Goal: Task Accomplishment & Management: Complete application form

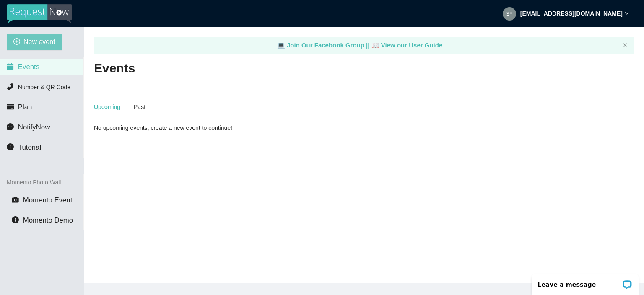
click at [40, 40] on span "New event" at bounding box center [39, 41] width 32 height 10
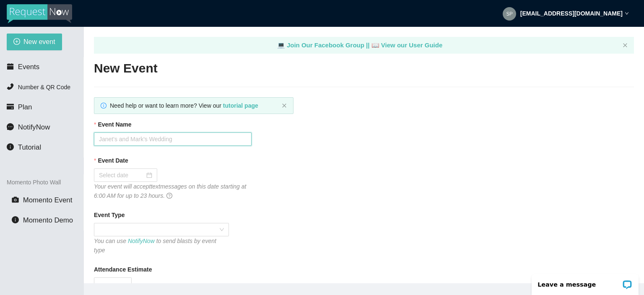
click at [129, 142] on input "Event Name" at bounding box center [173, 138] width 158 height 13
type input "[PERSON_NAME] and [PERSON_NAME] wedding"
click at [147, 180] on div at bounding box center [125, 175] width 53 height 9
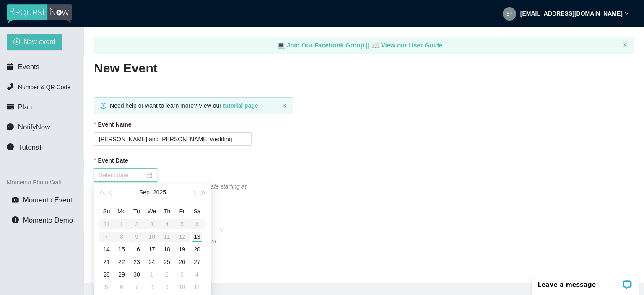
type input "[DATE]"
click at [200, 237] on div "13" at bounding box center [197, 237] width 10 height 10
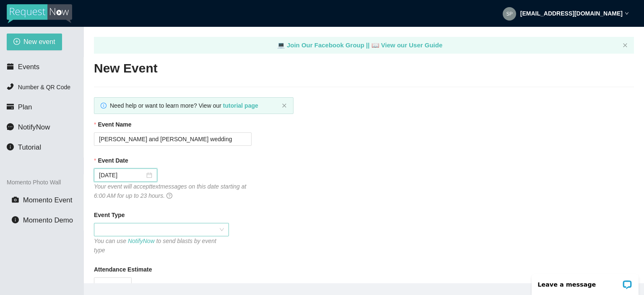
click at [131, 230] on span at bounding box center [161, 229] width 125 height 13
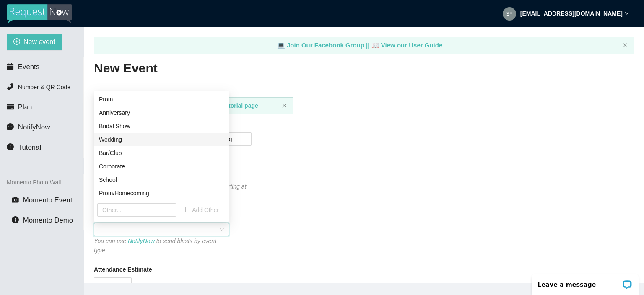
click at [175, 143] on div "Wedding" at bounding box center [161, 139] width 125 height 9
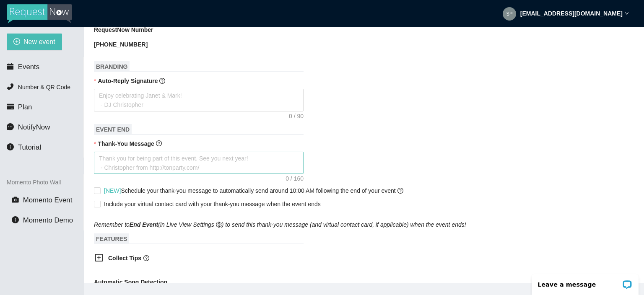
scroll to position [276, 0]
click at [154, 93] on textarea "Auto-Reply Signature" at bounding box center [199, 100] width 210 height 23
type textarea "T"
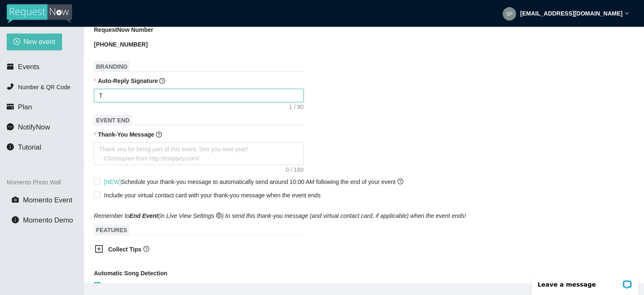
type textarea "Th"
type textarea "Tha"
type textarea "Than"
type textarea "[PERSON_NAME]"
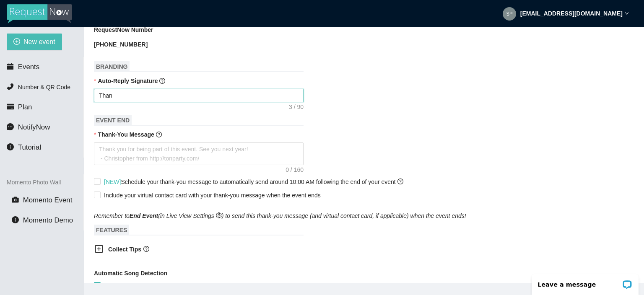
type textarea "[PERSON_NAME]"
type textarea "Thanhk"
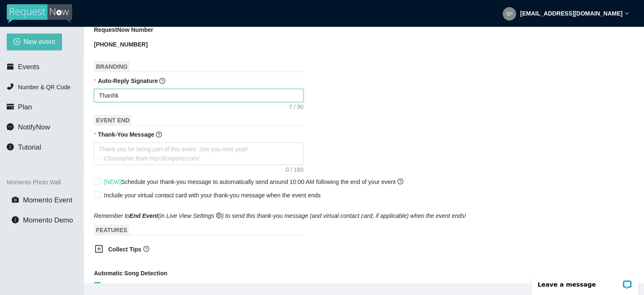
type textarea "[PERSON_NAME] y"
type textarea "Thanhk yo"
type textarea "[PERSON_NAME] y"
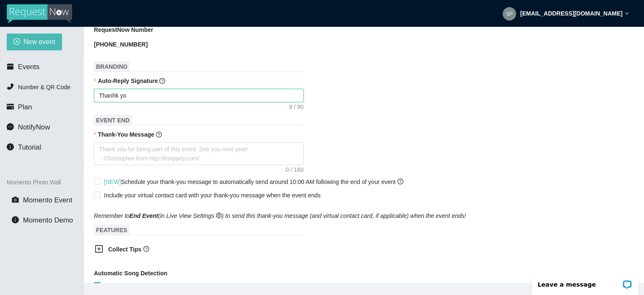
type textarea "[PERSON_NAME] y"
type textarea "Thanhk"
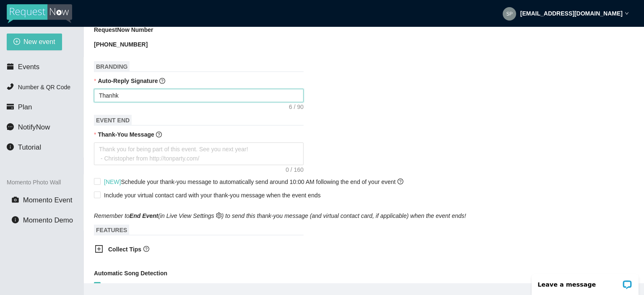
type textarea "[PERSON_NAME]"
type textarea "Than"
type textarea "Thank"
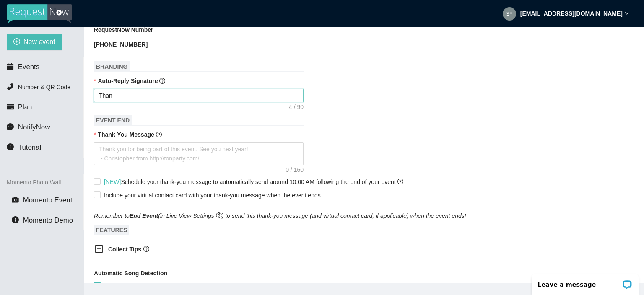
type textarea "Thank"
type textarea "Thank y"
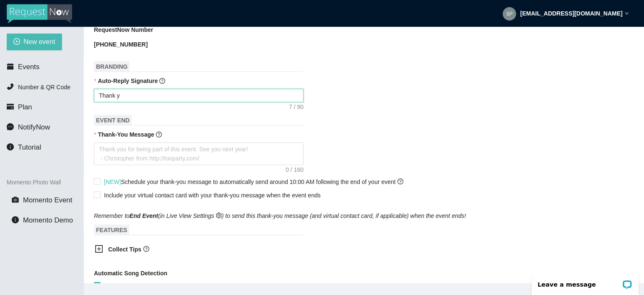
type textarea "Thank yo"
type textarea "Thank you"
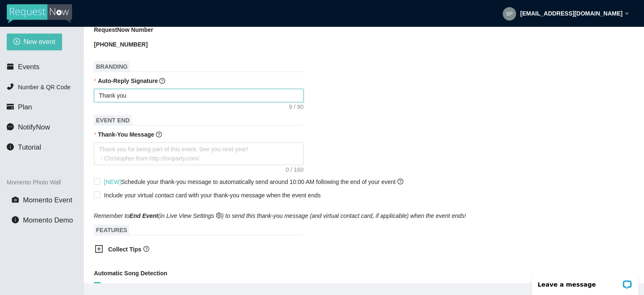
type textarea "Thank you"
type textarea "Thank you f"
type textarea "Thank you fo"
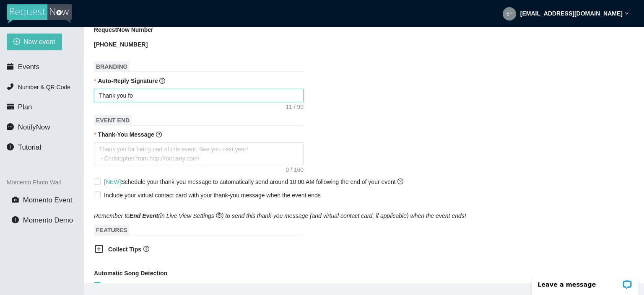
type textarea "Thank you for"
type textarea "Thank you for y"
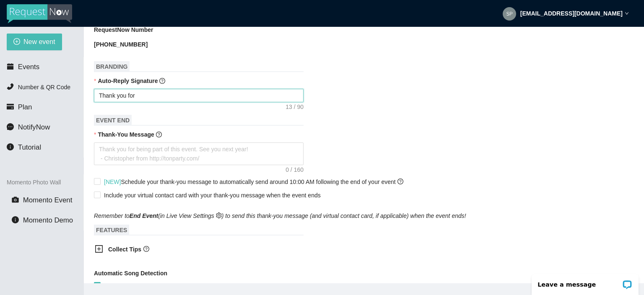
type textarea "Thank you for y"
type textarea "Thank you for yo"
type textarea "Thank you for you"
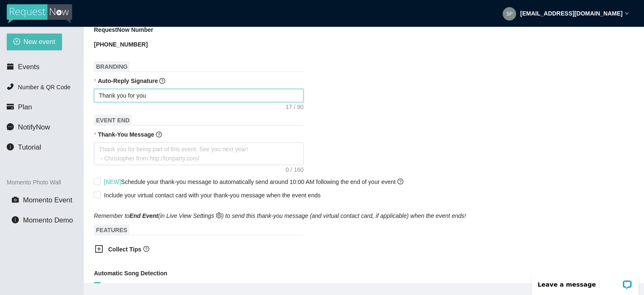
type textarea "Thank you for your"
type textarea "Thank you for your r"
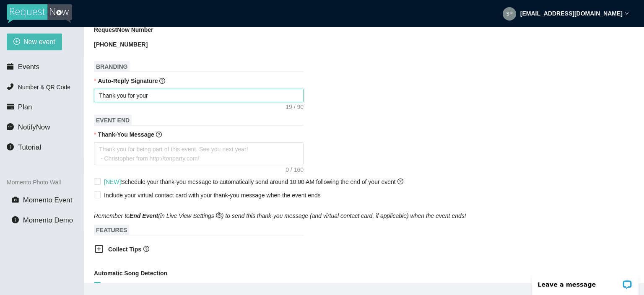
type textarea "Thank you for your r"
type textarea "Thank you for your re"
type textarea "Thank you for your req"
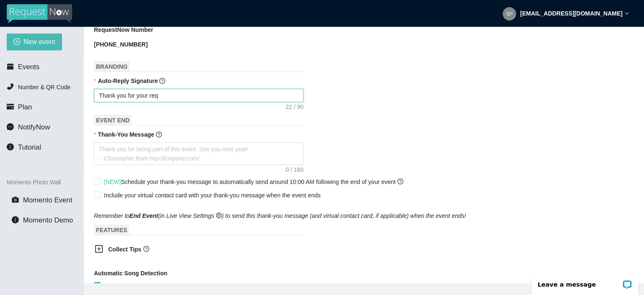
type textarea "Thank you for your requ"
type textarea "Thank you for your reque"
type textarea "Thank you for your reques"
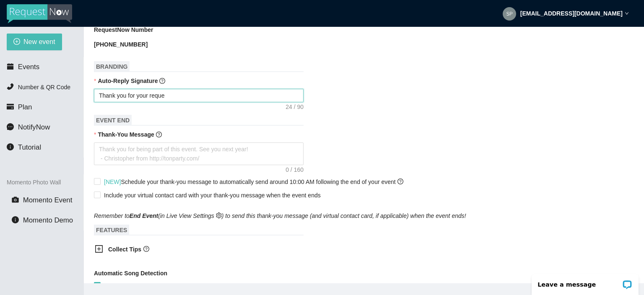
type textarea "Thank you for your reques"
type textarea "Thank you for your request"
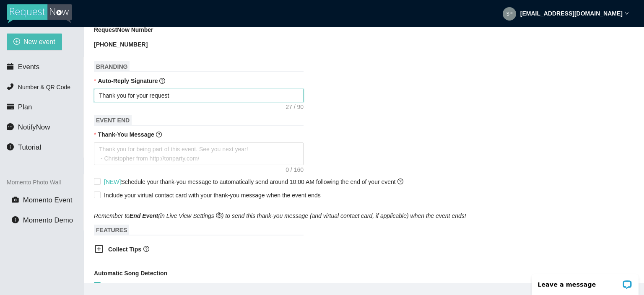
type textarea "Thank you for your request"
type textarea "Thank you for your request!"
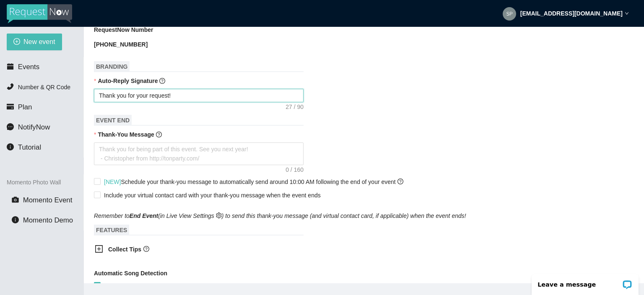
type textarea "Thank you for your request!"
type textarea "Thank you for your request! w"
type textarea "Thank you for your request! we"
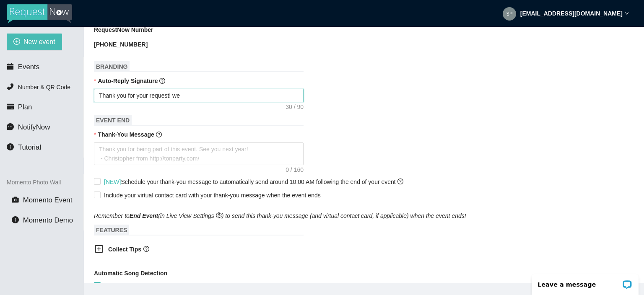
type textarea "Thank you for your request! w"
type textarea "Thank you for your request!"
type textarea "Thank you for your request! W"
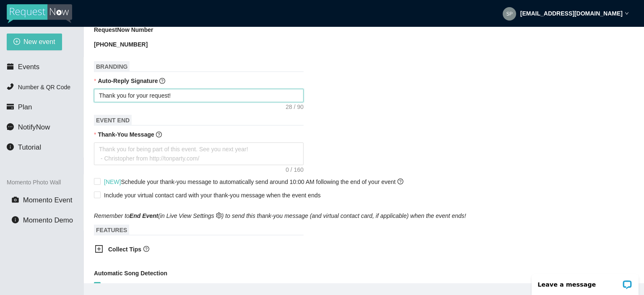
type textarea "Thank you for your request! W"
type textarea "Thank you for your request! We"
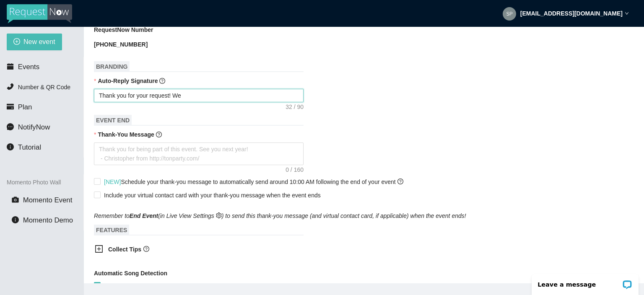
type textarea "Thank you for your request! We w"
type textarea "Thank you for your request! We wi"
type textarea "Thank you for your request! We wil"
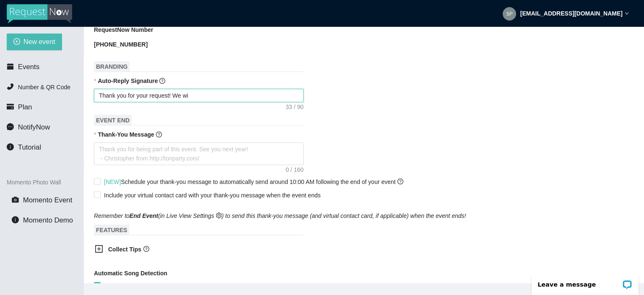
type textarea "Thank you for your request! We wil"
type textarea "Thank you for your request! We will"
type textarea "Thank you for your request! We will a"
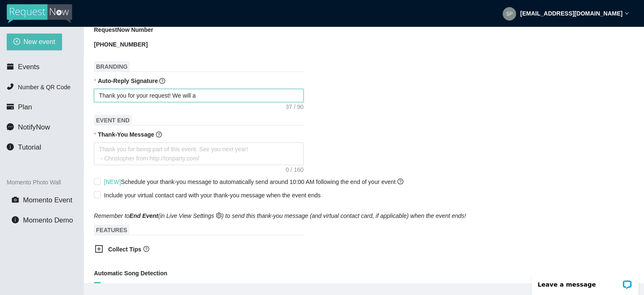
type textarea "Thank you for your request! We will as"
type textarea "Thank you for your request! We will ass"
type textarea "Thank you for your request! We will as"
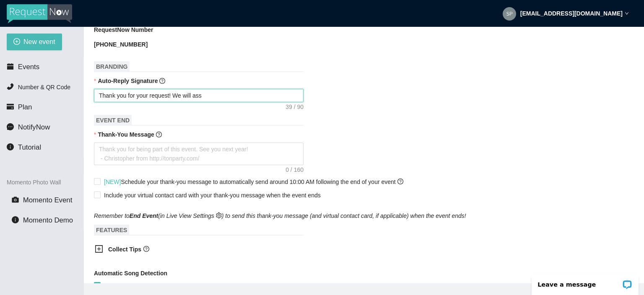
type textarea "Thank you for your request! We will as"
type textarea "Thank you for your request! We will a"
type textarea "Thank you for your request! We will ad"
type textarea "Thank you for your request! We will add"
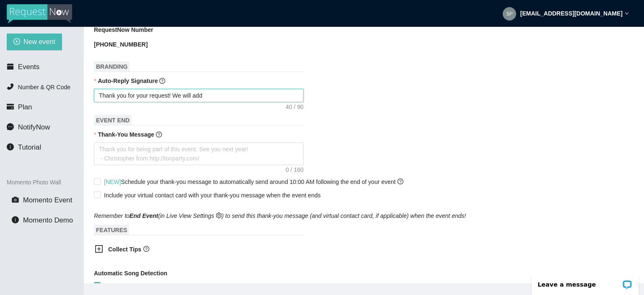
type textarea "Thank you for your request! We will add t"
type textarea "Thank you for your request! We will add t\"
type textarea "Thank you for your request! We will add t"
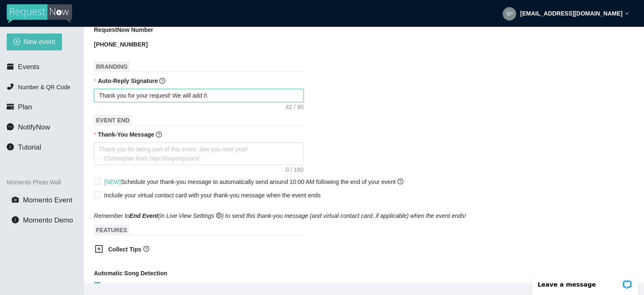
type textarea "Thank you for your request! We will add t"
type textarea "Thank you for your request! We will add"
type textarea "Thank you for your request! We will add i"
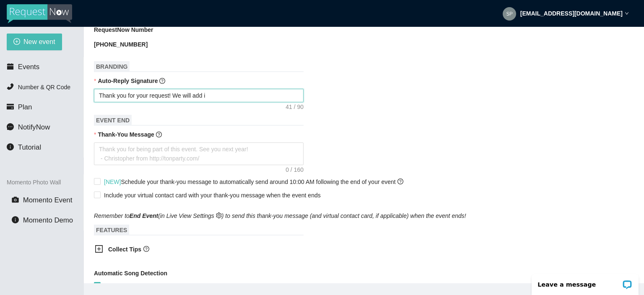
type textarea "Thank you for your request! We will add i"
type textarea "Thank you for your request! We will add i t"
type textarea "Thank you for your request! We will add i"
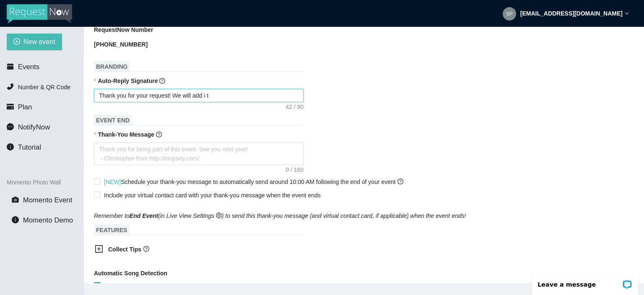
type textarea "Thank you for your request! We will add i"
type textarea "Thank you for your request! We will add it"
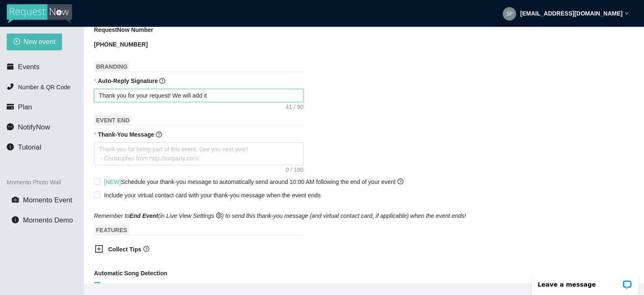
type textarea "Thank you for your request! We will add it"
type textarea "Thank you for your request! We will add it t"
type textarea "Thank you for your request! We will add it to"
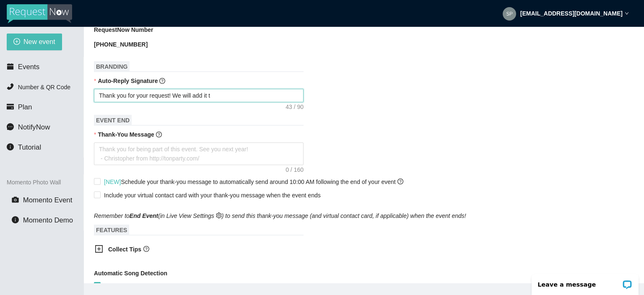
type textarea "Thank you for your request! We will add it to"
type textarea "Thank you for your request! We will add it to o"
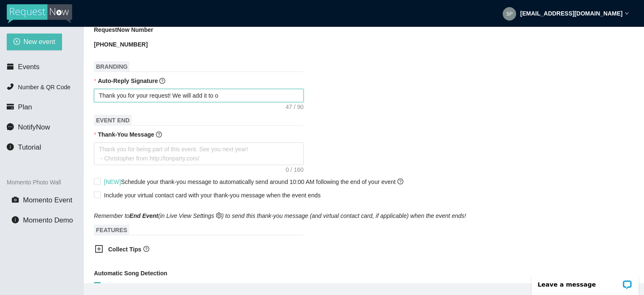
type textarea "Thank you for your request! We will add it to ou"
type textarea "Thank you for your request! We will add it to our"
type textarea "Thank you for your request! We will add it to our l"
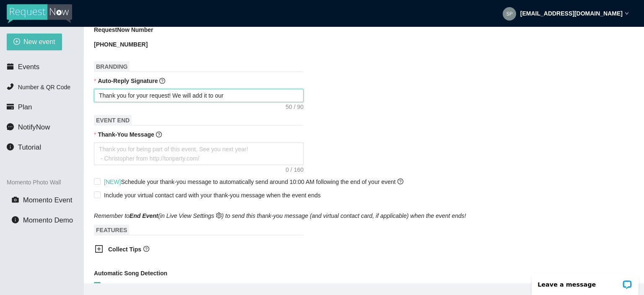
type textarea "Thank you for your request! We will add it to our l"
type textarea "Thank you for your request! We will add it to our ls"
type textarea "Thank you for your request! We will add it to our ls\"
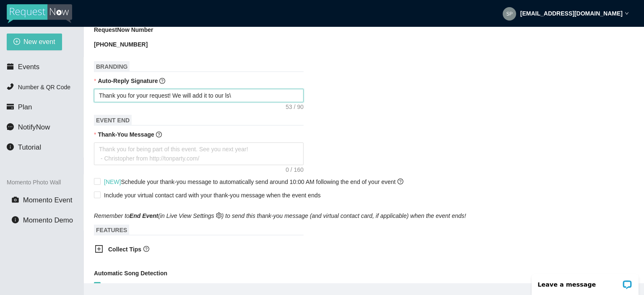
type textarea "Thank you for your request! We will add it to our ls"
type textarea "Thank you for your request! We will add it to our l"
type textarea "Thank you for your request! We will add it to our li"
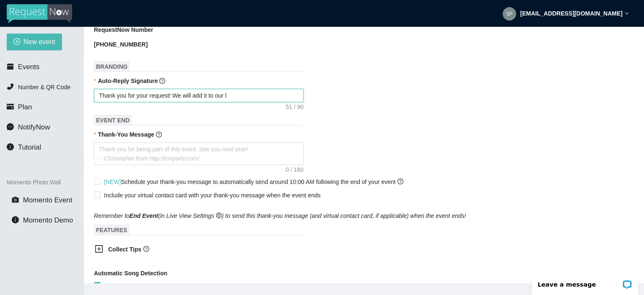
type textarea "Thank you for your request! We will add it to our li"
type textarea "Thank you for your request! We will add it to our lis"
type textarea "Thank you for your request! We will add it to our list"
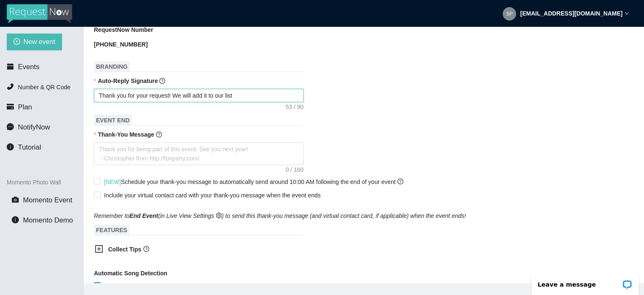
type textarea "Thank you for your request! We will add it to our list"
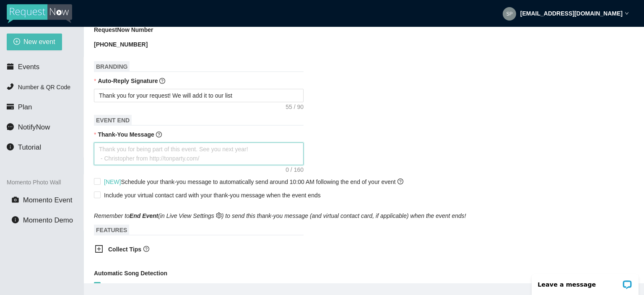
click at [159, 142] on textarea "Thank-You Message" at bounding box center [199, 153] width 210 height 23
type textarea "T"
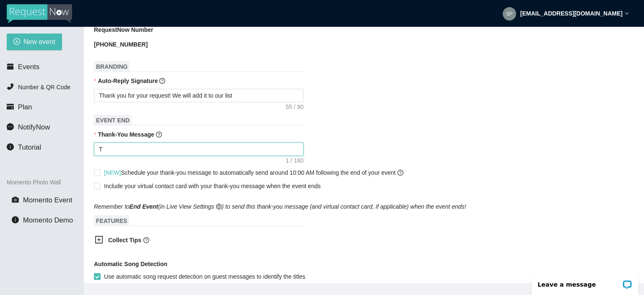
type textarea "Th"
type textarea "Tha"
type textarea "Than"
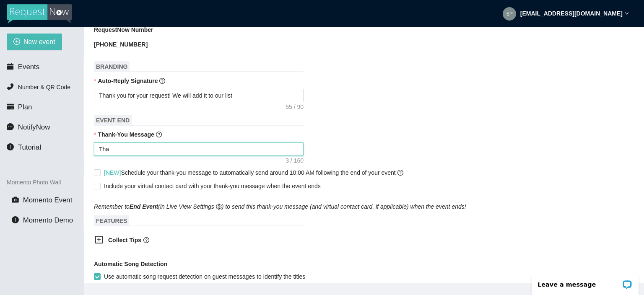
type textarea "Than"
type textarea "Thank"
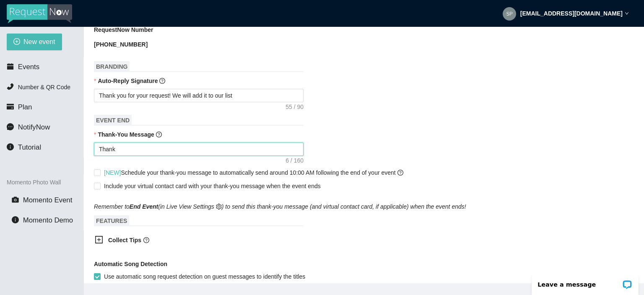
type textarea "Thank u"
type textarea "Thank u\"
type textarea "Thank u"
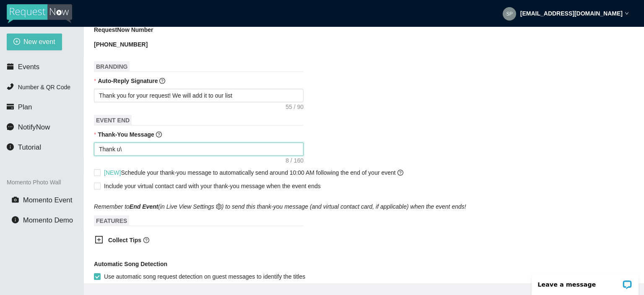
type textarea "Thank u"
type textarea "Thank"
type textarea "Thank y"
type textarea "Thank yo"
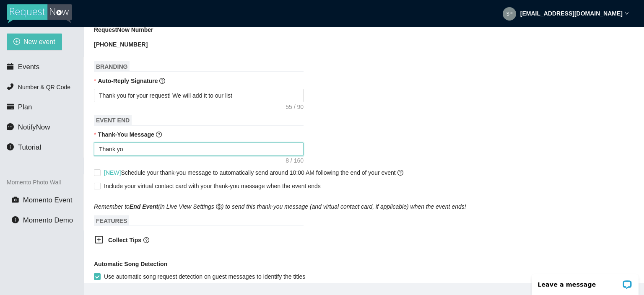
type textarea "Thank you"
type textarea "Thank you f"
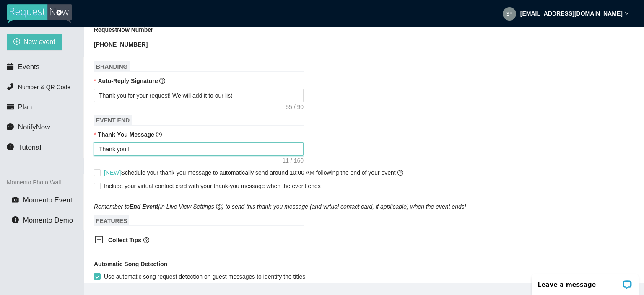
type textarea "Thank you fo"
type textarea "Thank you for"
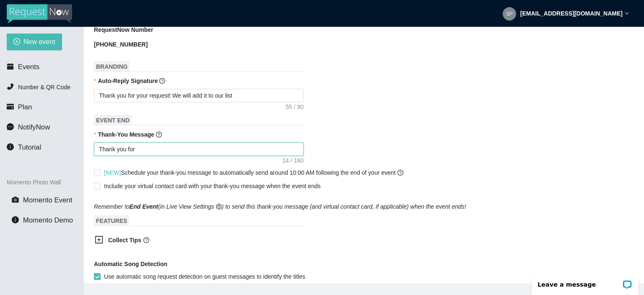
type textarea "Thank you for r"
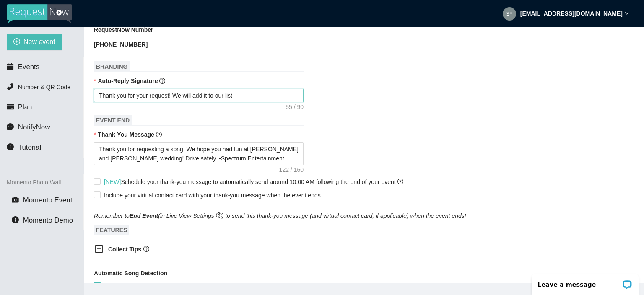
click at [257, 94] on textarea "Thank you for your request! We will add it to our list" at bounding box center [199, 95] width 210 height 13
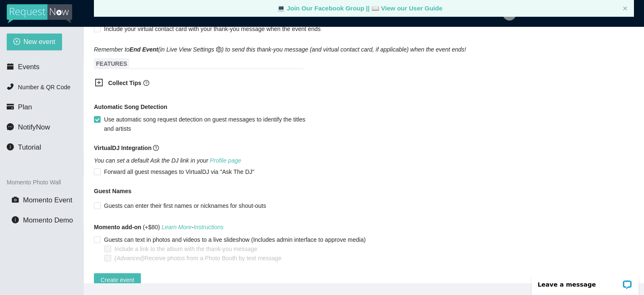
scroll to position [458, 0]
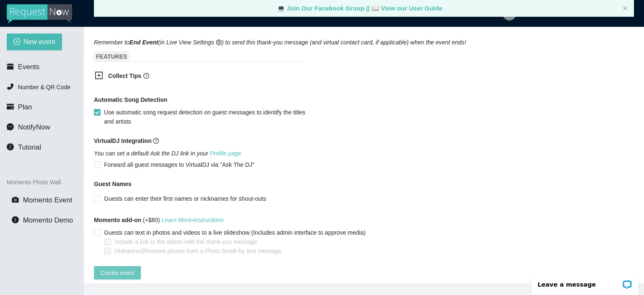
click at [116, 271] on button "Create event" at bounding box center [117, 272] width 47 height 13
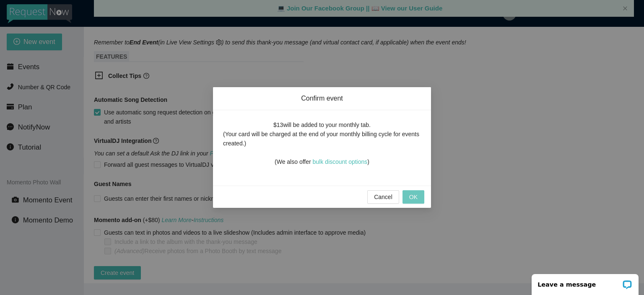
click at [415, 193] on span "OK" at bounding box center [413, 196] width 8 height 9
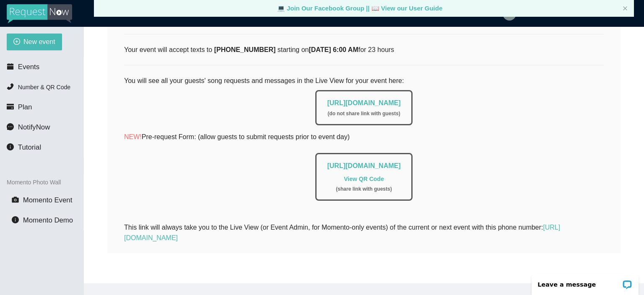
scroll to position [168, 0]
click at [366, 103] on link "[URL][DOMAIN_NAME]" at bounding box center [363, 103] width 73 height 7
